Goal: Transaction & Acquisition: Purchase product/service

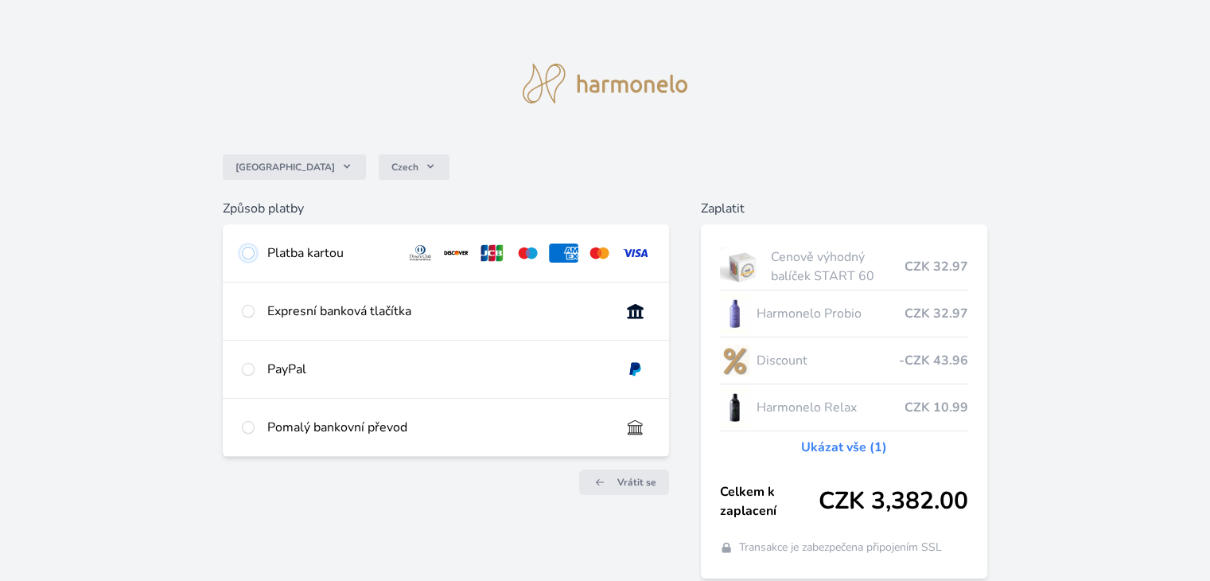
click at [249, 252] on input "radio" at bounding box center [248, 253] width 13 height 13
radio input "true"
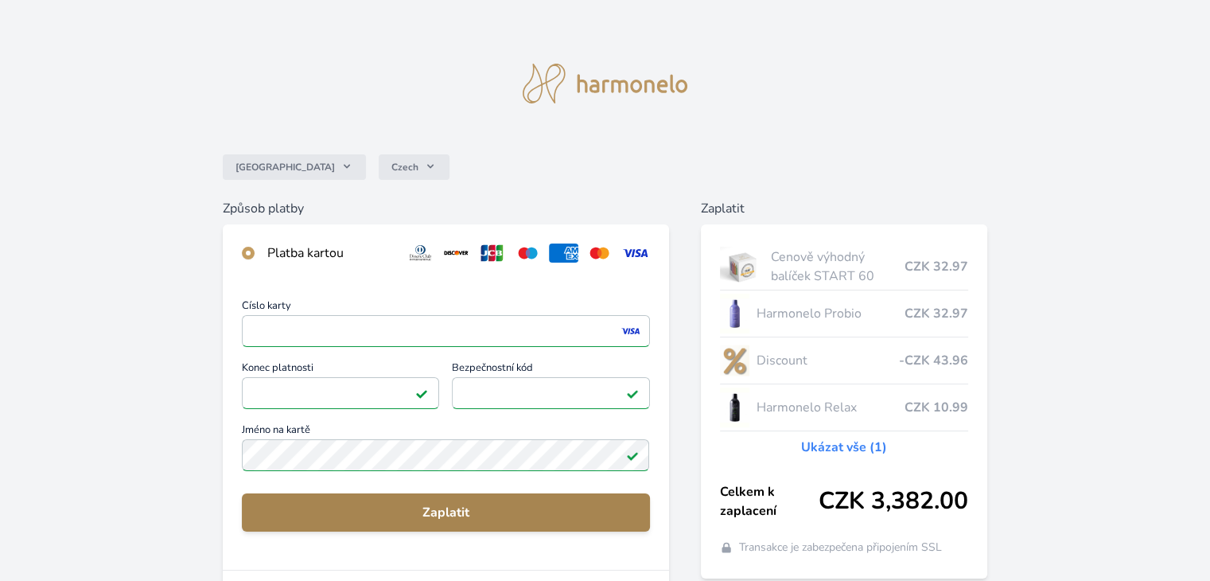
click at [439, 504] on span "Zaplatit" at bounding box center [446, 512] width 382 height 19
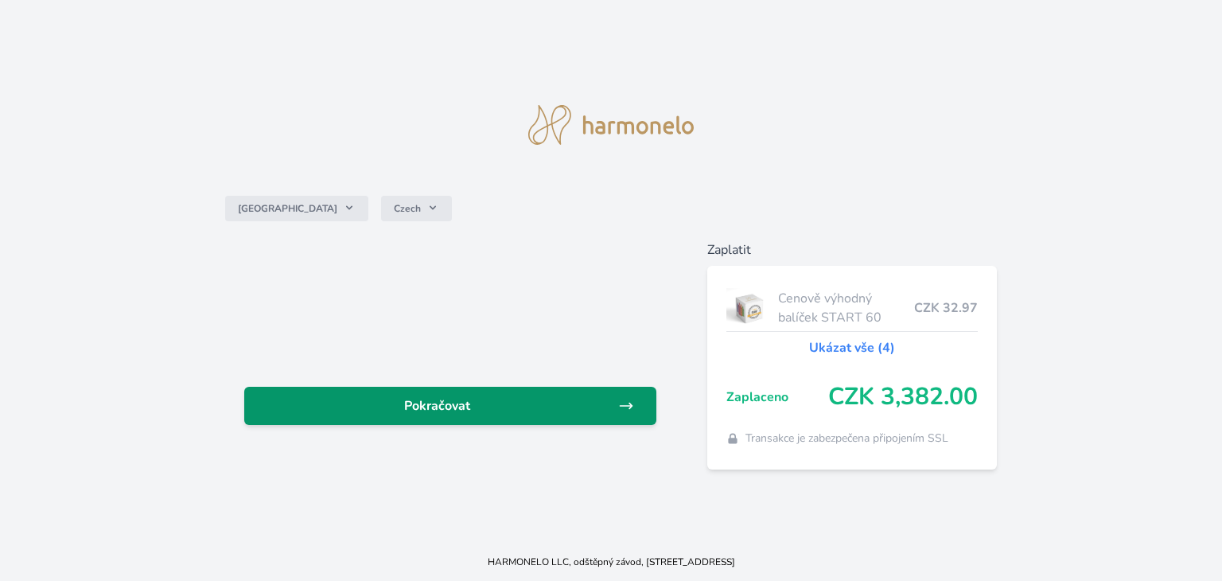
click at [460, 402] on span "Pokračovat" at bounding box center [437, 405] width 361 height 19
